Goal: Information Seeking & Learning: Learn about a topic

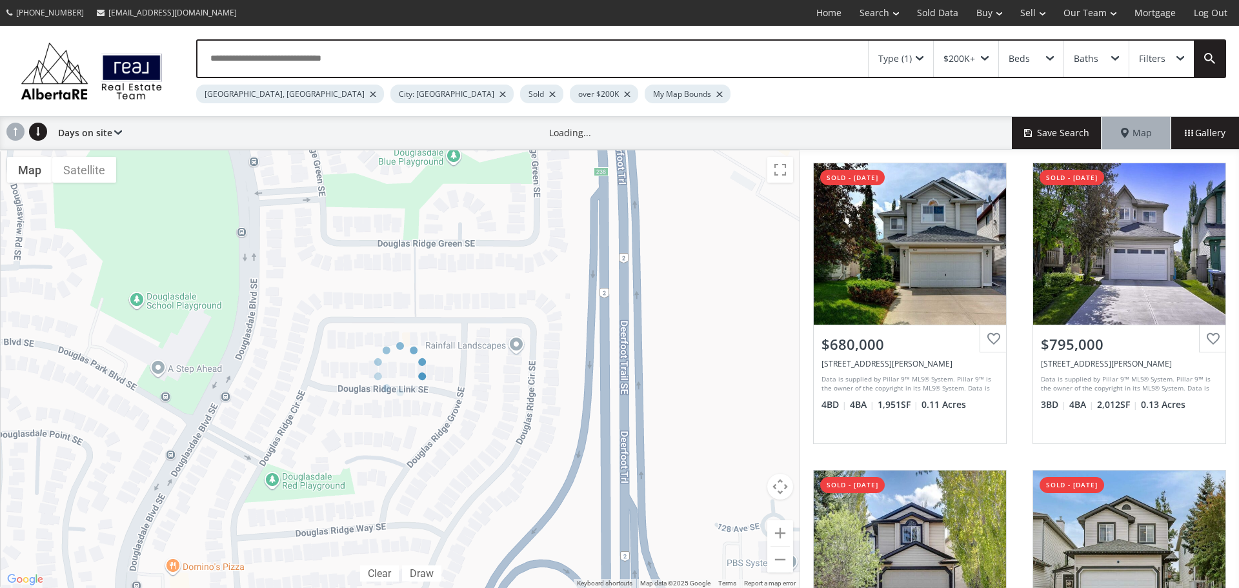
drag, startPoint x: 223, startPoint y: 338, endPoint x: 724, endPoint y: 524, distance: 534.1
click at [748, 539] on div at bounding box center [400, 369] width 800 height 439
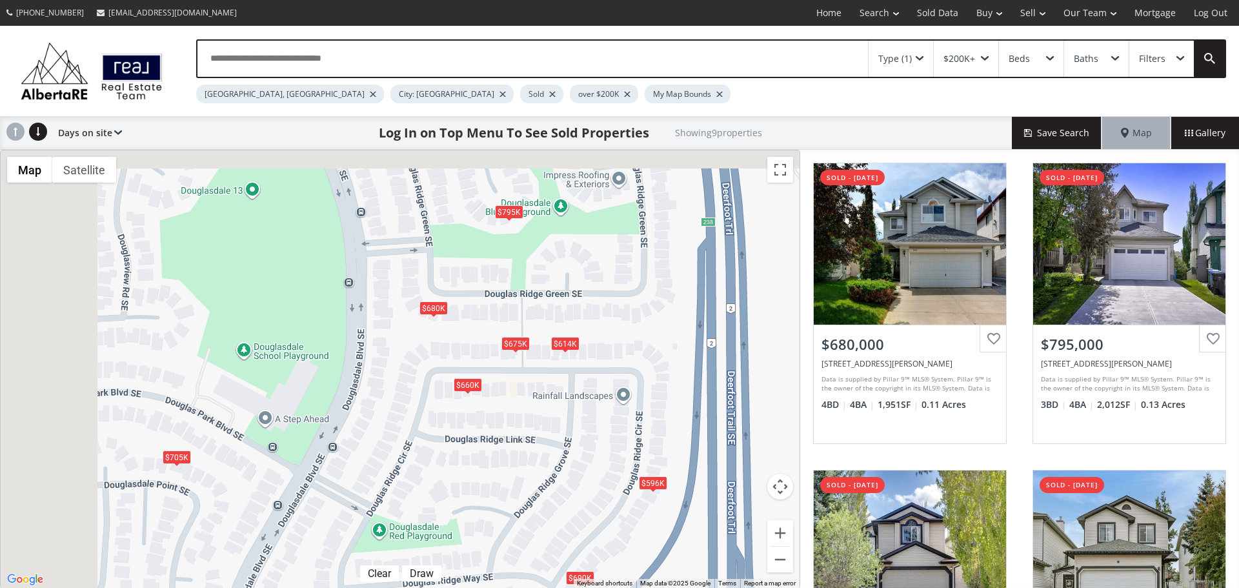
drag, startPoint x: 223, startPoint y: 310, endPoint x: 738, endPoint y: 509, distance: 552.0
click at [728, 506] on div "To navigate, press the arrow keys. $680K $795K $660K $596K $705K $675K $614K $6…" at bounding box center [400, 369] width 799 height 438
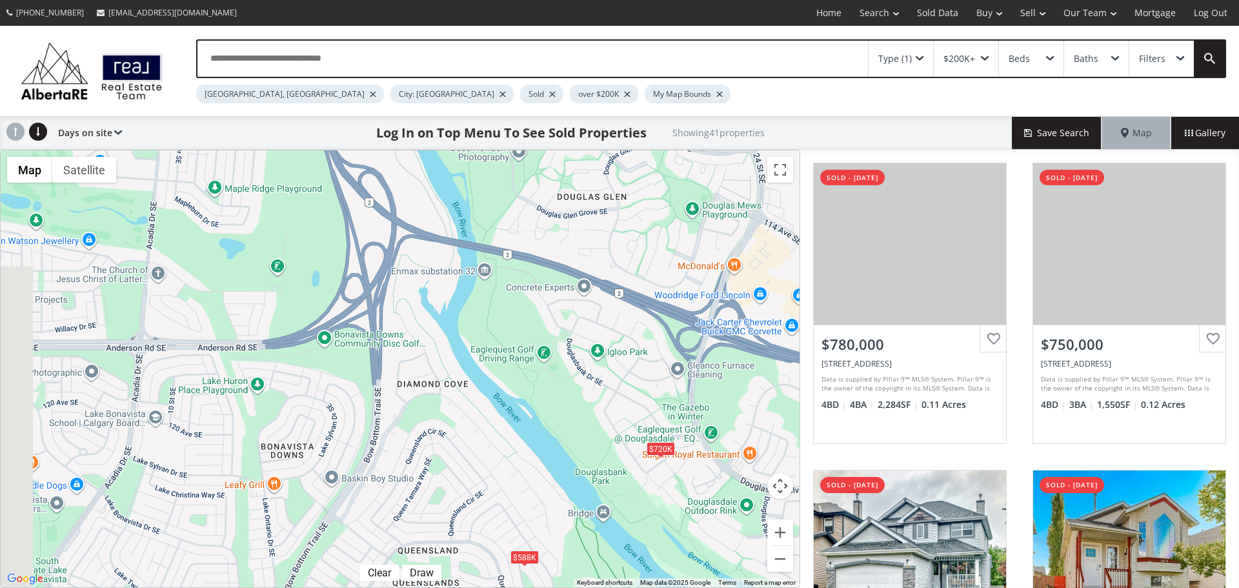
drag, startPoint x: 268, startPoint y: 294, endPoint x: 765, endPoint y: 555, distance: 561.1
click at [765, 555] on div "To navigate, press the arrow keys. $780K $750K $670K $490K $298K+ $208K+ $680K …" at bounding box center [400, 368] width 799 height 437
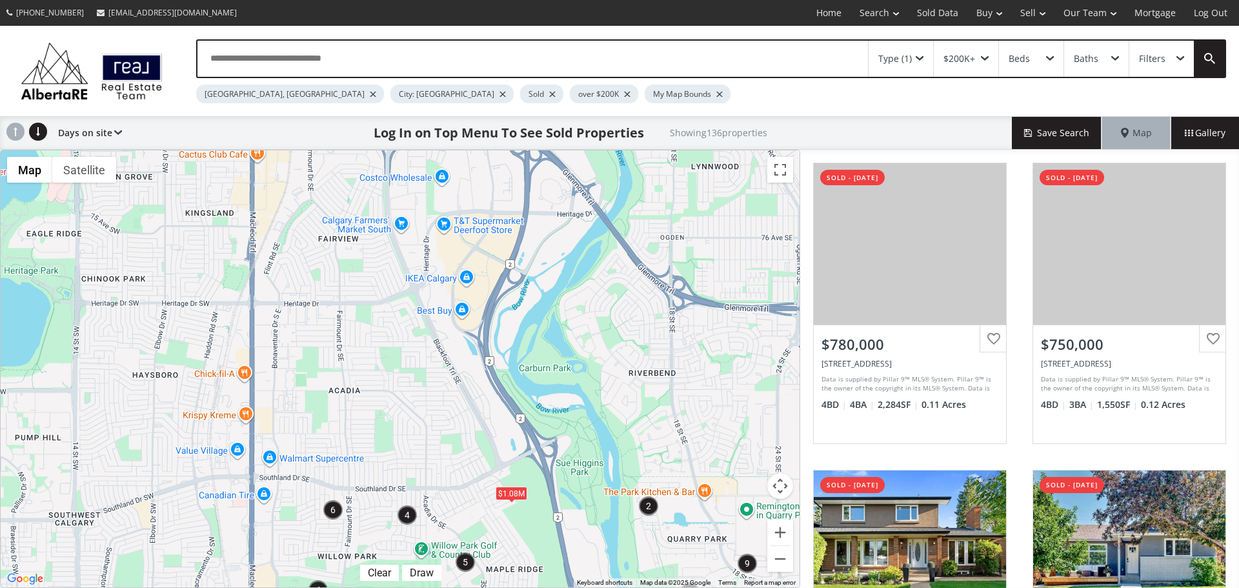
drag, startPoint x: 181, startPoint y: 232, endPoint x: 424, endPoint y: 560, distance: 408.8
click at [424, 560] on div "To navigate, press the arrow keys. $638K $438K $1.08M $720K $365K $1.07M $1.13M" at bounding box center [400, 368] width 799 height 437
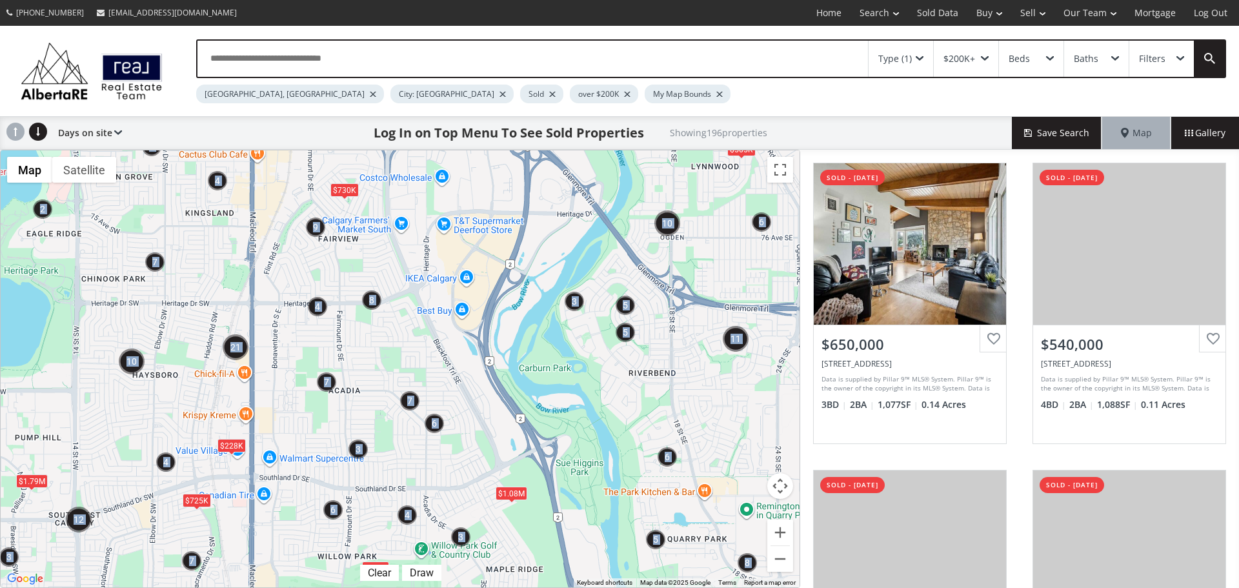
drag, startPoint x: 297, startPoint y: 190, endPoint x: 367, endPoint y: 323, distance: 150.7
click at [374, 328] on div "← Move left → Move right ↑ Move up ↓ Move down + Zoom in - Zoom out Home Jump l…" at bounding box center [400, 369] width 800 height 438
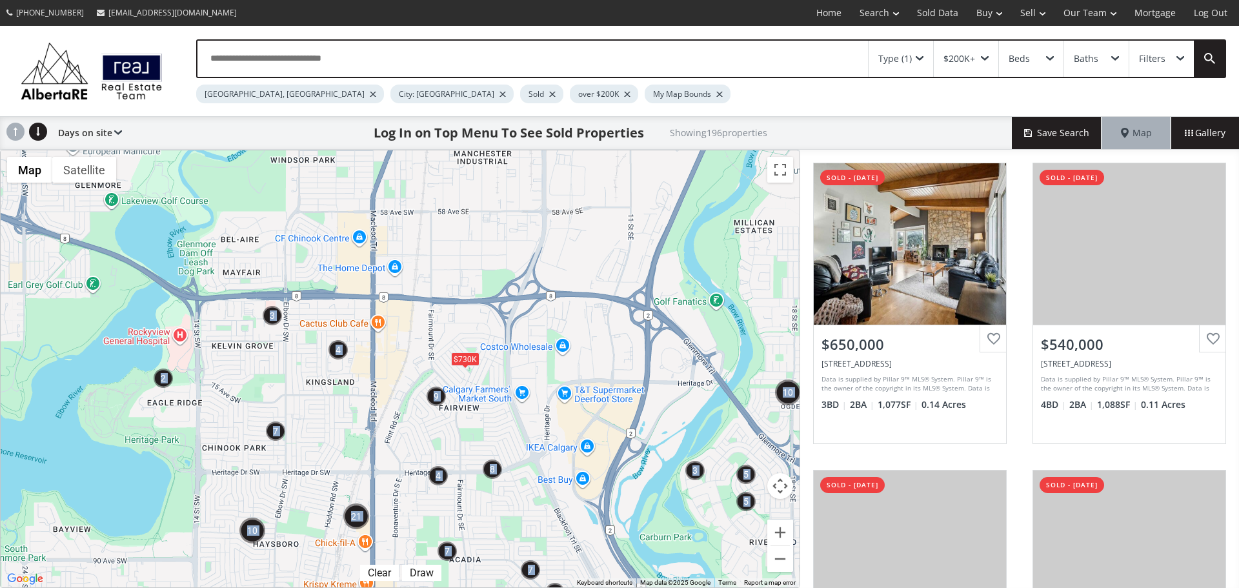
drag, startPoint x: 310, startPoint y: 266, endPoint x: 411, endPoint y: 403, distance: 170.8
click at [411, 403] on div "To navigate, press the arrow keys. $1.79M $1.08M $228K $730K $565K $2.3M $725K" at bounding box center [400, 368] width 799 height 437
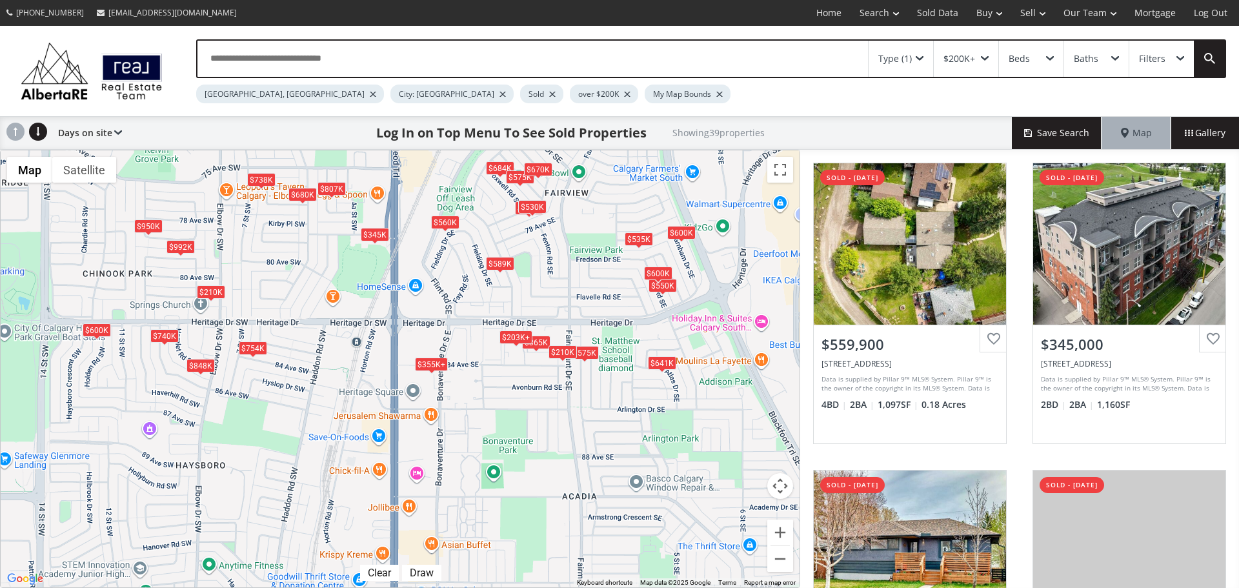
drag, startPoint x: 412, startPoint y: 461, endPoint x: 449, endPoint y: 239, distance: 225.8
click at [447, 237] on div "To navigate, press the arrow keys. $560K $345K $807K $543K $210K $550K $535K $2…" at bounding box center [400, 368] width 799 height 437
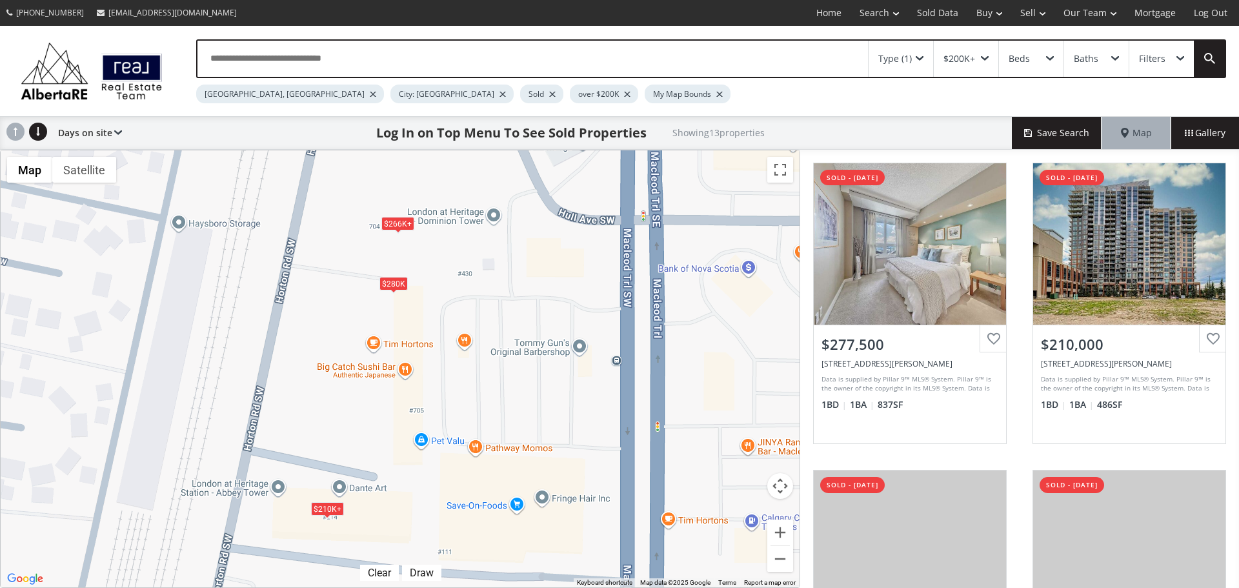
drag, startPoint x: 336, startPoint y: 489, endPoint x: 348, endPoint y: 439, distance: 51.0
click at [348, 439] on div "To navigate, press the arrow keys. $210K+ $210K+ $210K+ $266K+ $266K+ $210K+ $2…" at bounding box center [400, 368] width 799 height 437
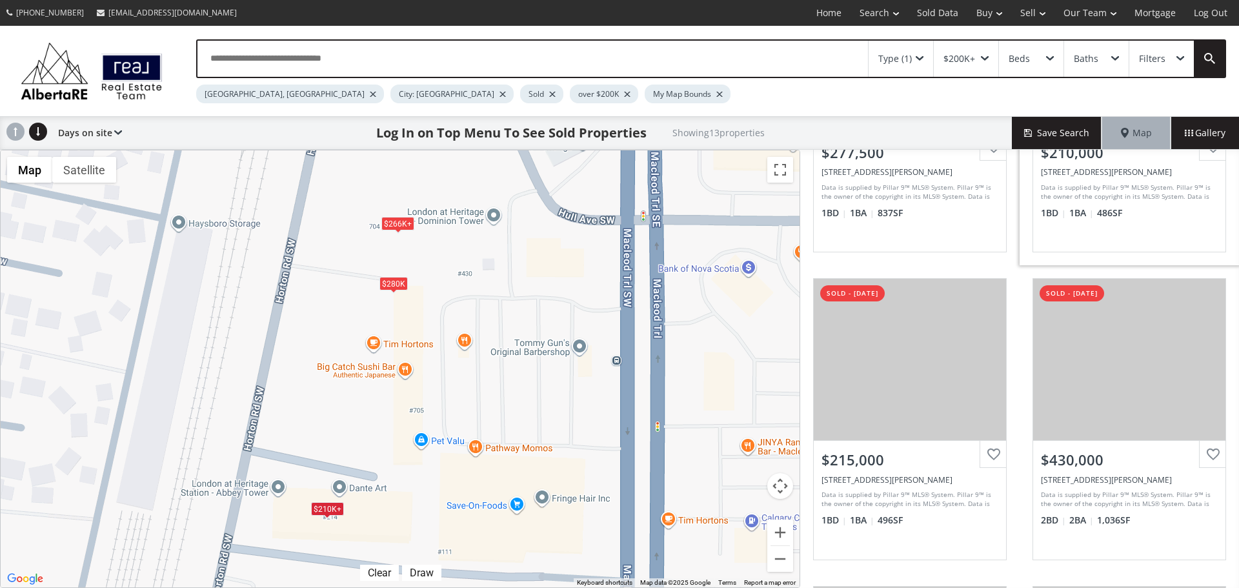
scroll to position [210, 0]
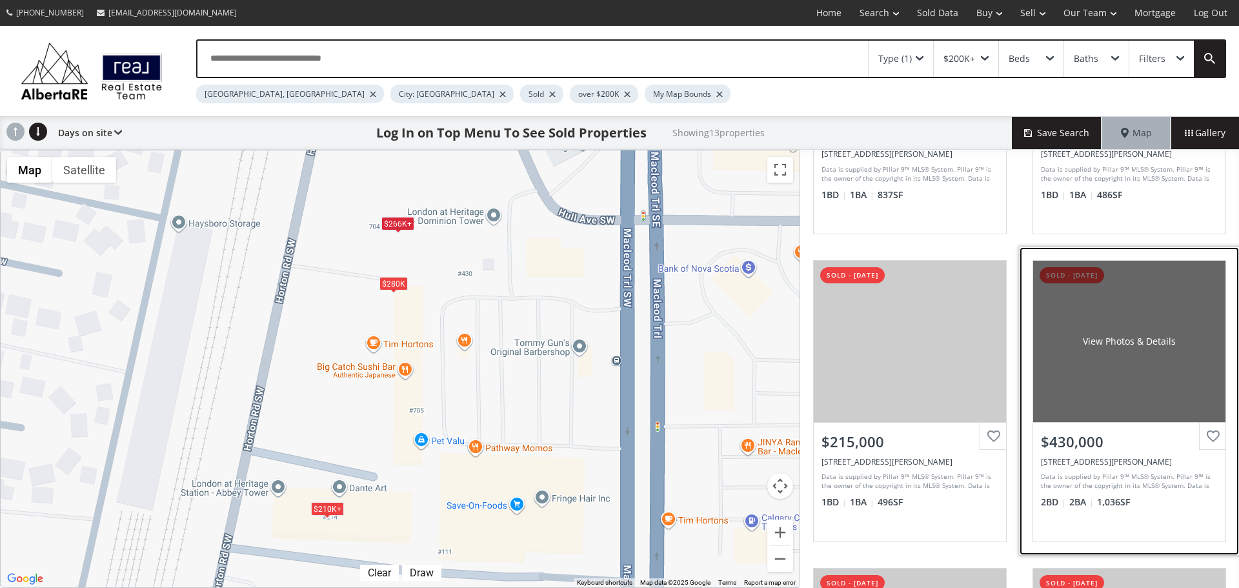
click at [1128, 403] on div "View Photos & Details" at bounding box center [1129, 341] width 192 height 161
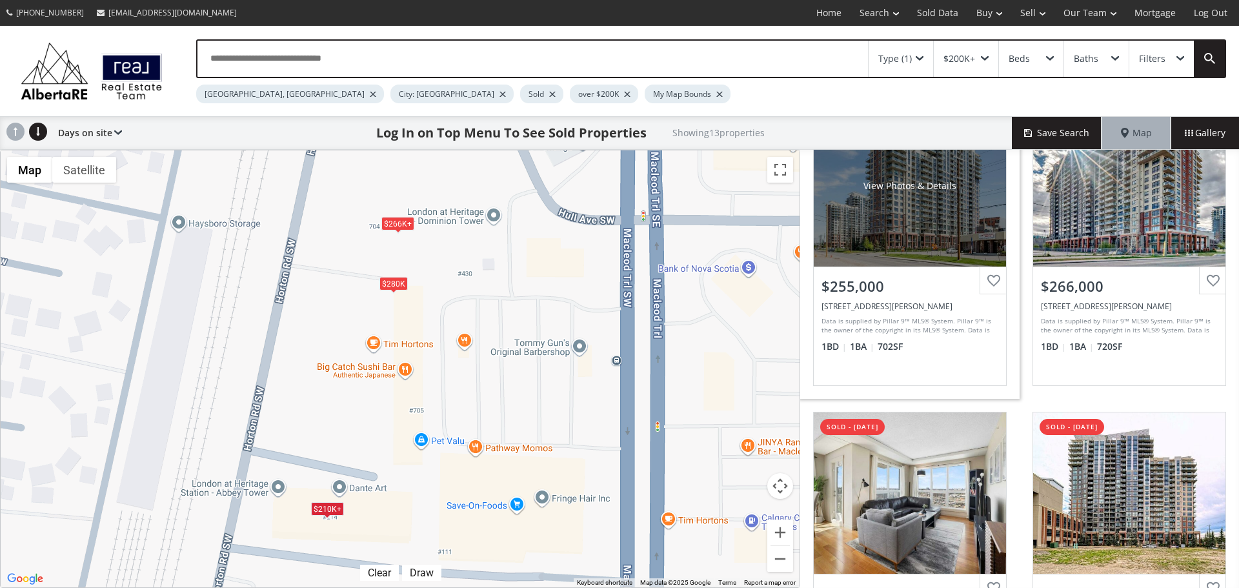
scroll to position [1169, 0]
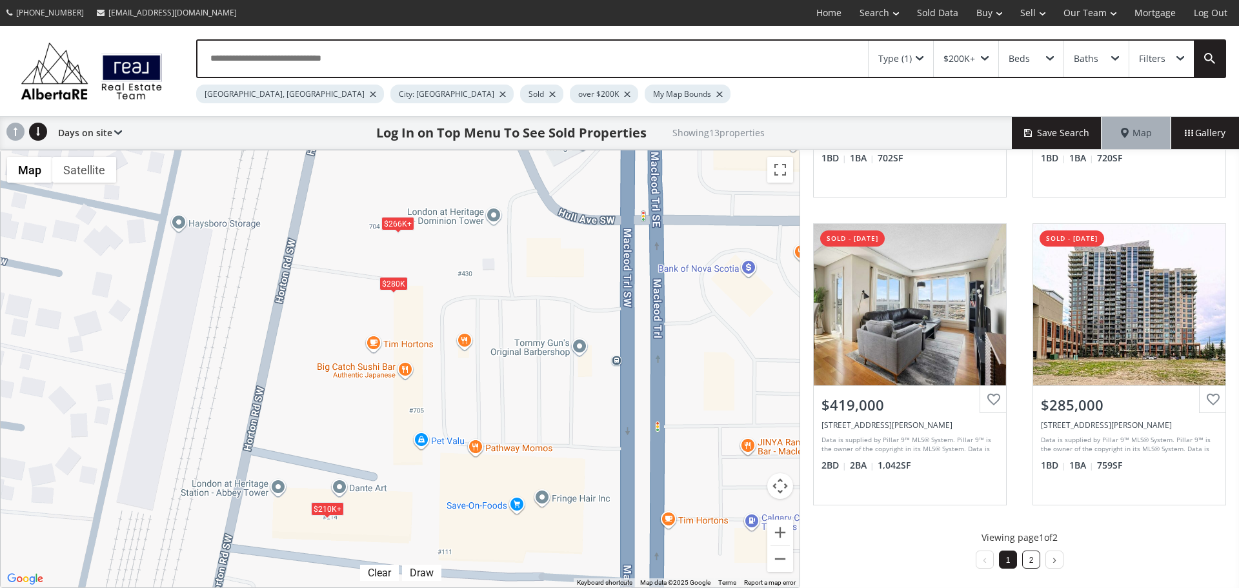
click at [1029, 561] on link "2" at bounding box center [1031, 560] width 5 height 9
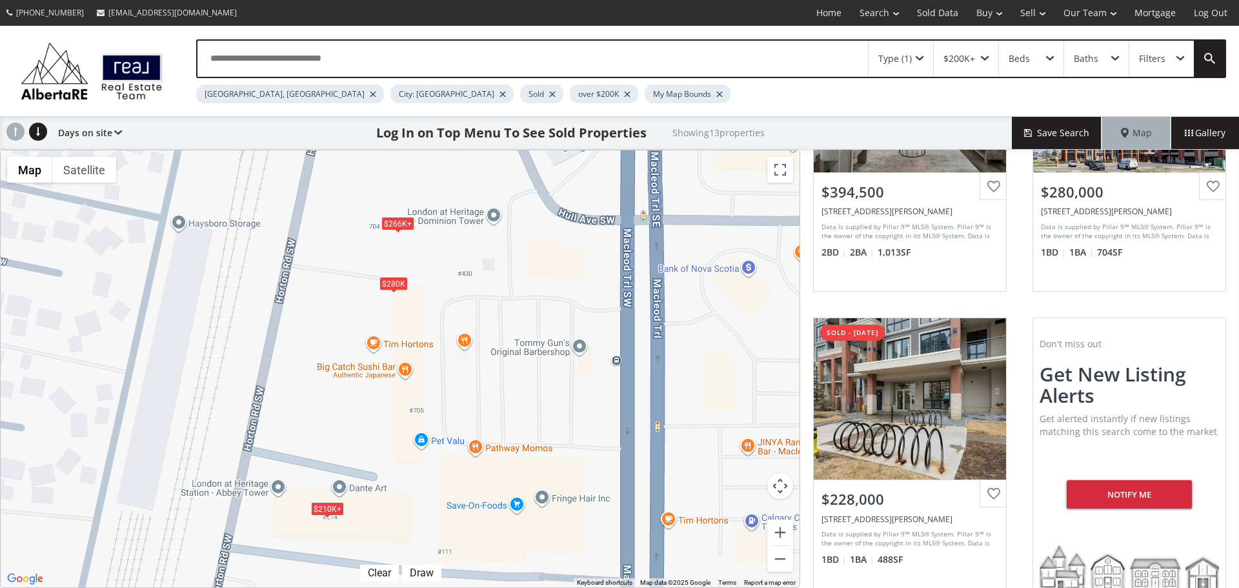
scroll to position [247, 0]
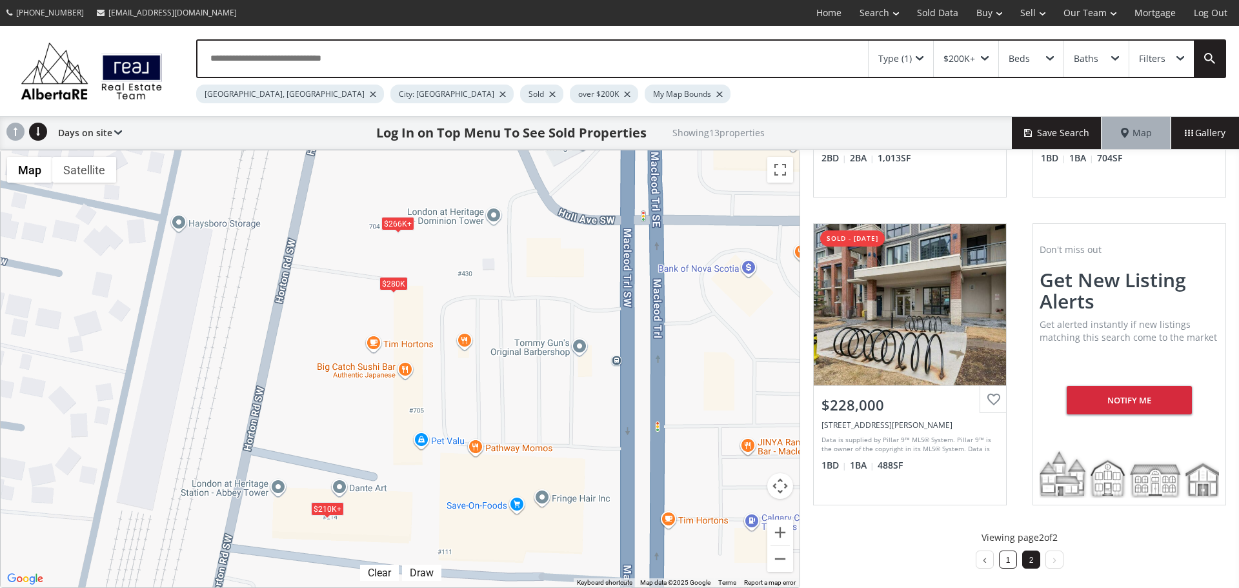
click at [999, 553] on li "1" at bounding box center [1008, 559] width 18 height 18
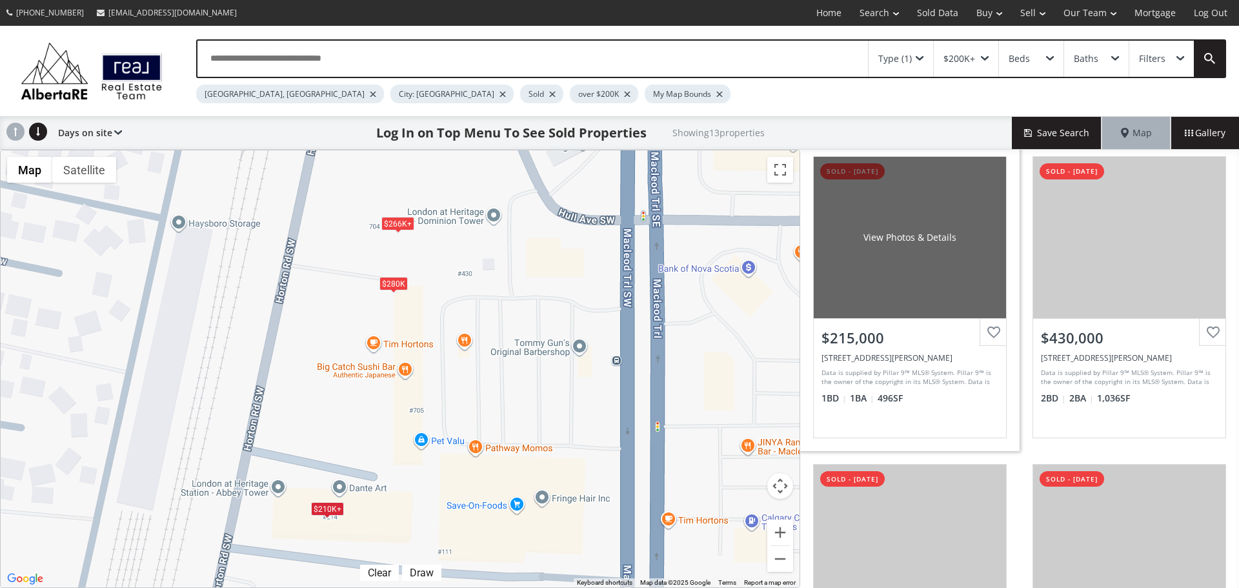
scroll to position [339, 0]
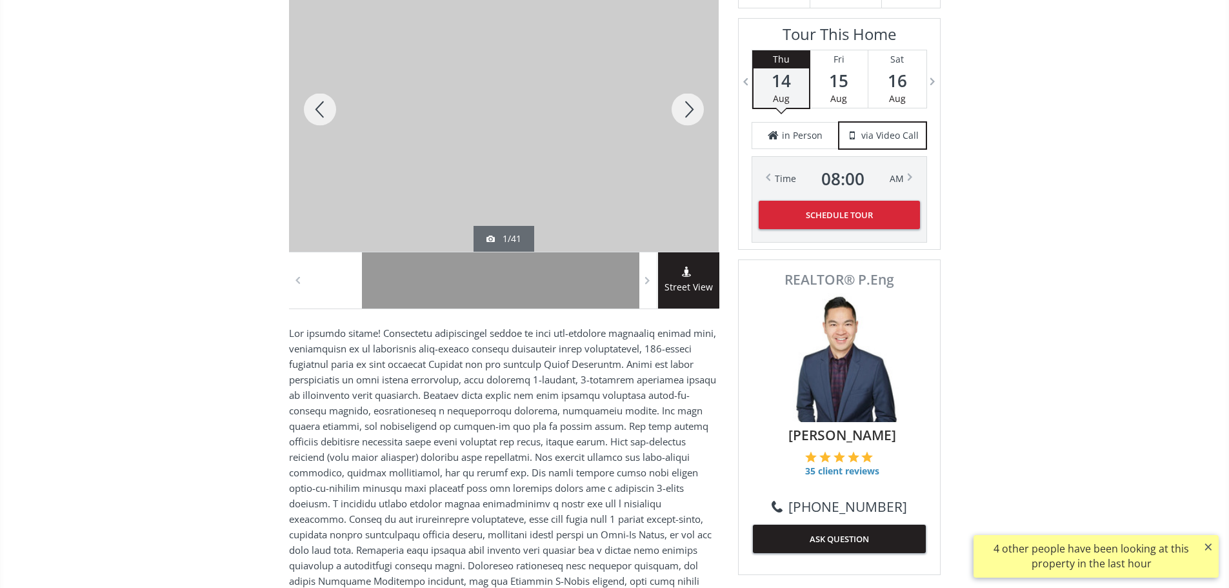
scroll to position [210, 0]
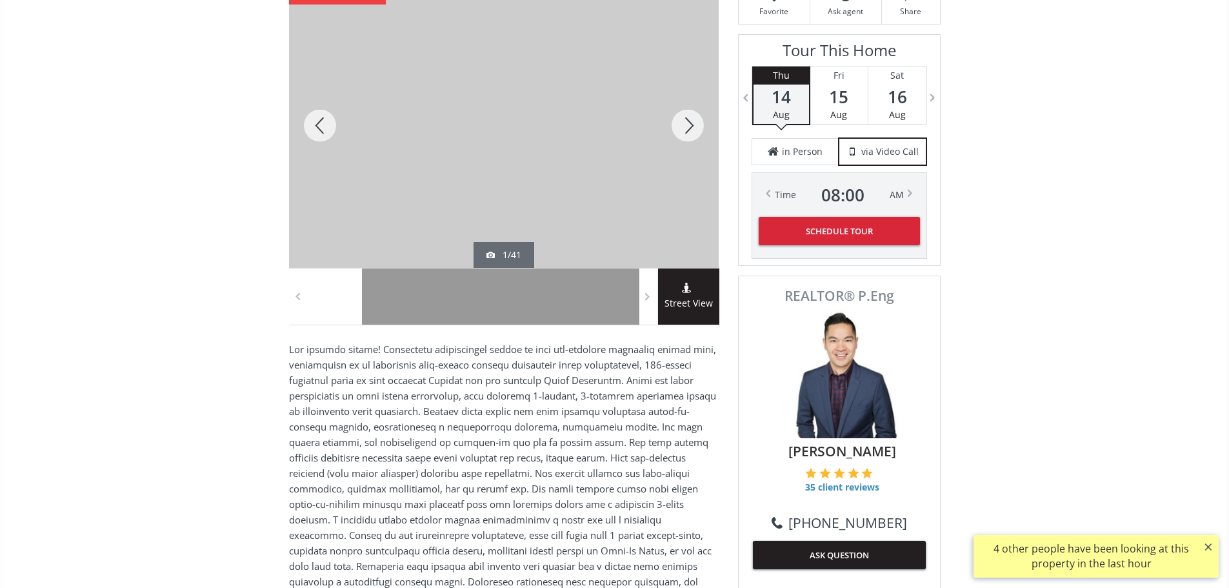
click at [687, 135] on div at bounding box center [688, 125] width 62 height 285
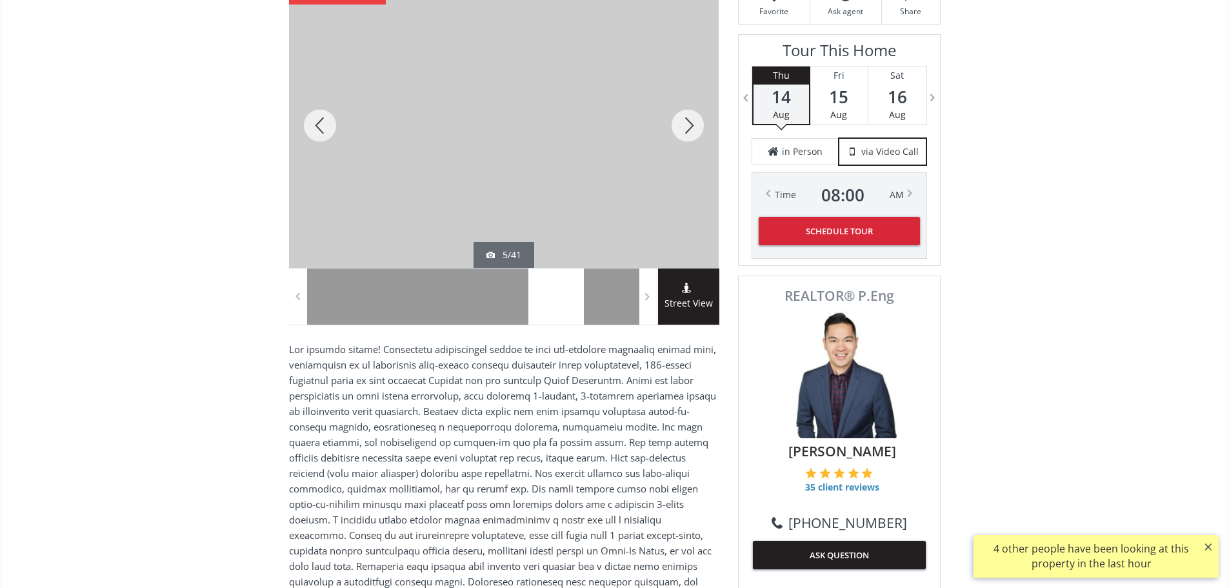
click at [687, 135] on div at bounding box center [688, 125] width 62 height 285
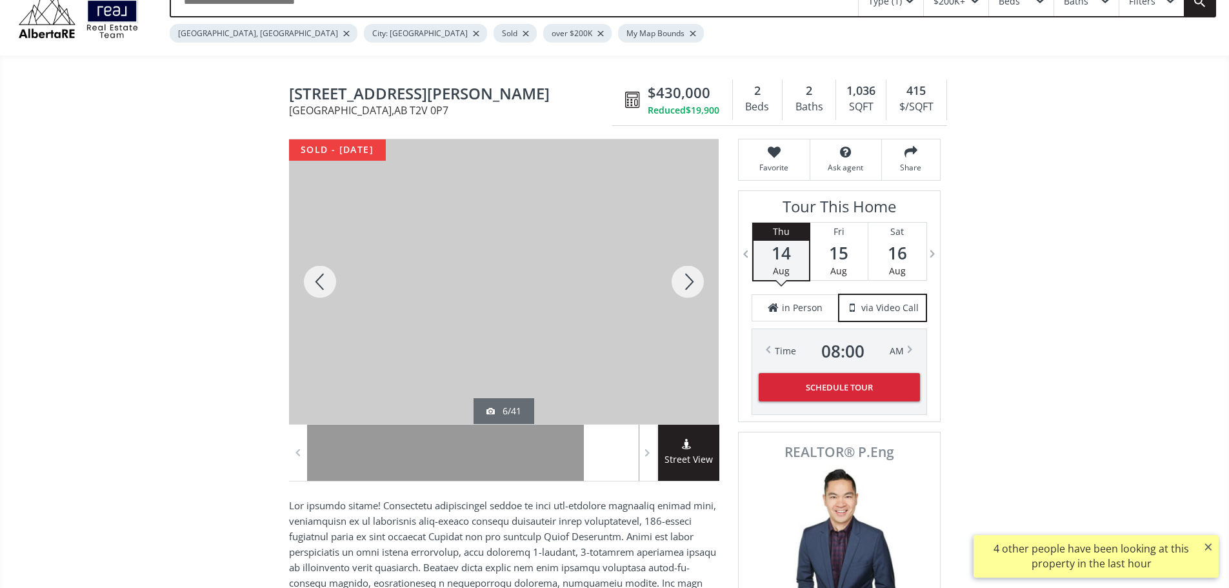
scroll to position [0, 0]
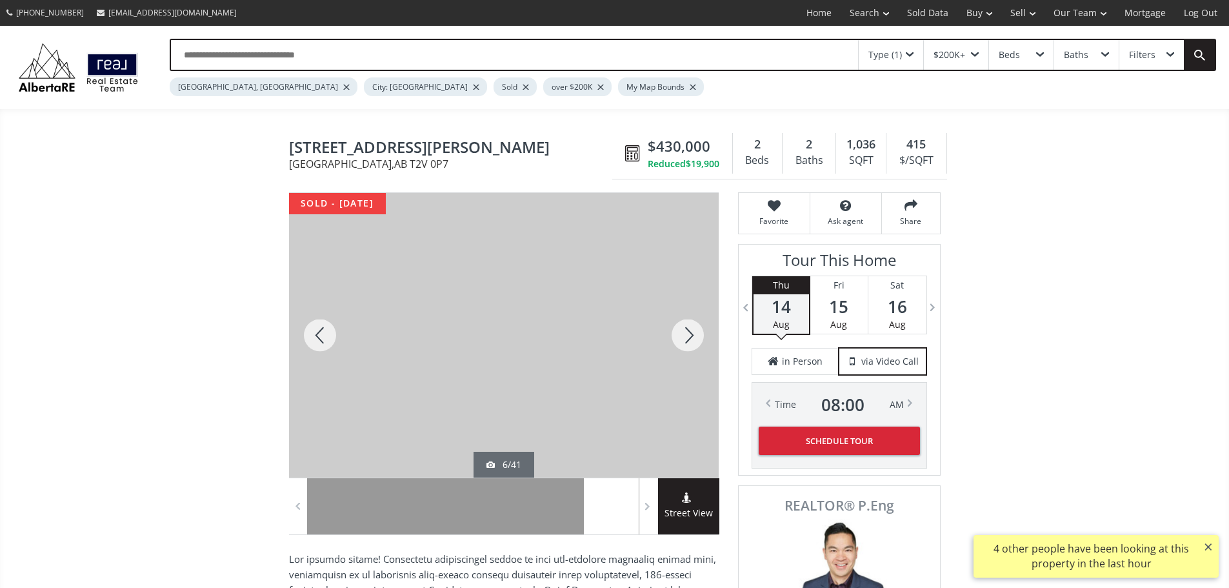
click at [688, 341] on div at bounding box center [688, 335] width 62 height 285
